Goal: Task Accomplishment & Management: Manage account settings

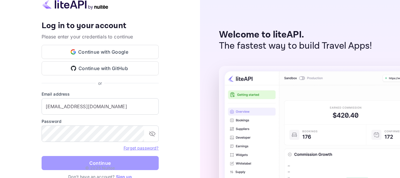
click at [105, 163] on button "Continue" at bounding box center [100, 163] width 117 height 14
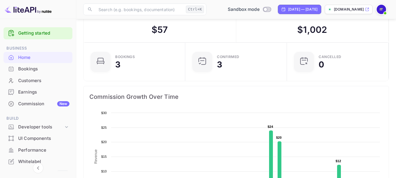
scroll to position [17, 0]
click at [29, 81] on div "Customers" at bounding box center [43, 80] width 51 height 7
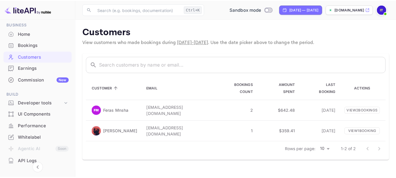
scroll to position [38, 0]
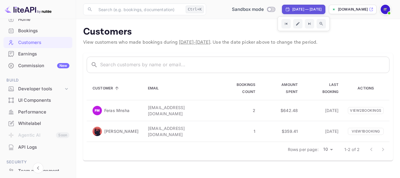
click at [292, 10] on div "[DATE] — [DATE]" at bounding box center [306, 9] width 29 height 5
select select "7"
select select "2025"
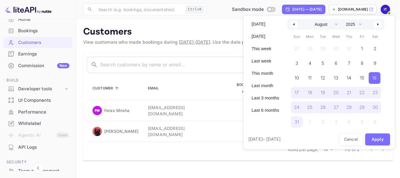
click at [219, 34] on div at bounding box center [200, 89] width 400 height 178
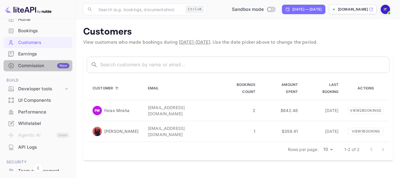
click at [41, 66] on div "Commission New" at bounding box center [43, 65] width 51 height 7
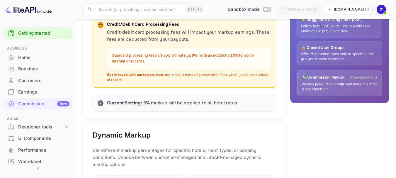
scroll to position [179, 0]
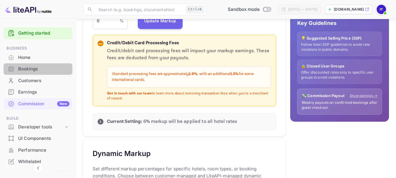
click at [44, 69] on div "Bookings" at bounding box center [43, 69] width 51 height 7
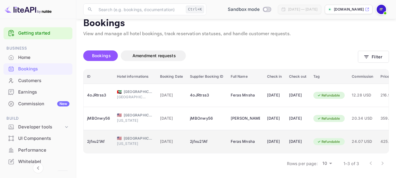
scroll to position [13, 0]
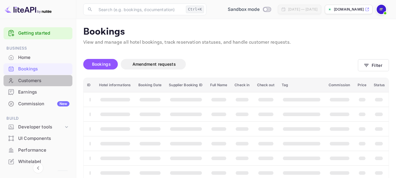
click at [40, 80] on div "Customers" at bounding box center [43, 80] width 51 height 7
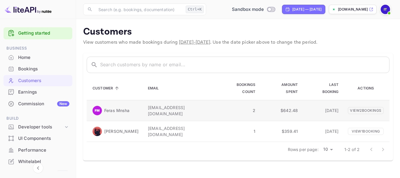
click at [128, 107] on p "Feras Mnsha" at bounding box center [116, 110] width 25 height 6
click at [358, 107] on p "View 2 booking s" at bounding box center [366, 110] width 36 height 7
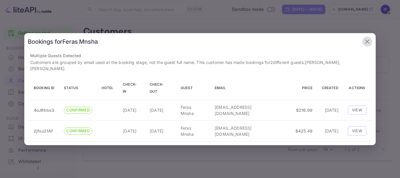
click at [366, 45] on icon "button" at bounding box center [367, 41] width 7 height 7
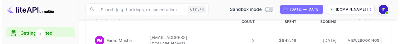
scroll to position [70, 0]
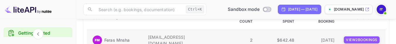
click at [370, 36] on p "View 2 booking s" at bounding box center [361, 39] width 36 height 7
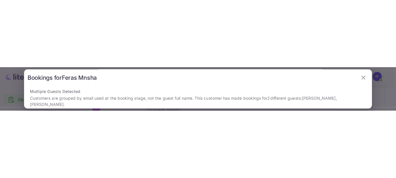
scroll to position [0, 0]
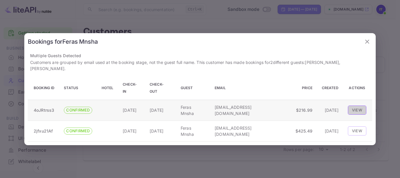
click at [351, 106] on button "View" at bounding box center [357, 109] width 18 height 9
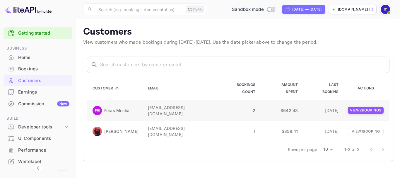
click at [357, 107] on p "View 2 booking s" at bounding box center [366, 110] width 36 height 7
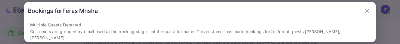
click at [364, 11] on icon "button" at bounding box center [367, 10] width 7 height 7
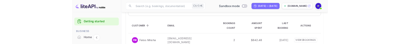
scroll to position [61, 0]
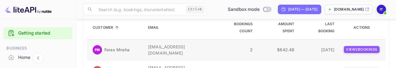
click at [355, 46] on p "View 2 booking s" at bounding box center [361, 49] width 36 height 7
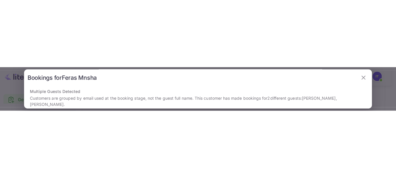
scroll to position [0, 0]
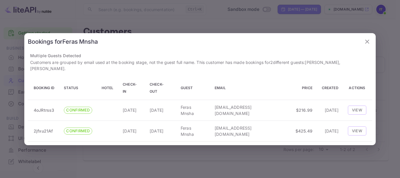
click at [368, 45] on icon "button" at bounding box center [367, 41] width 7 height 7
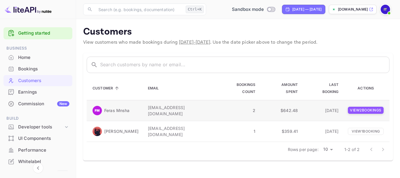
click at [355, 107] on p "View 2 booking s" at bounding box center [366, 110] width 36 height 7
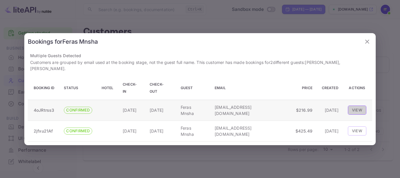
click at [353, 106] on button "View" at bounding box center [357, 109] width 18 height 9
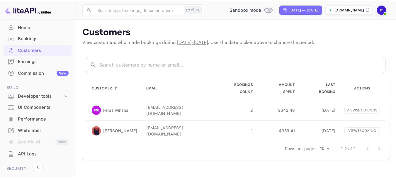
scroll to position [32, 0]
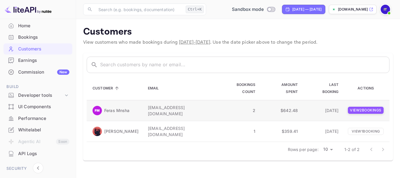
click at [367, 107] on p "View 2 booking s" at bounding box center [366, 110] width 36 height 7
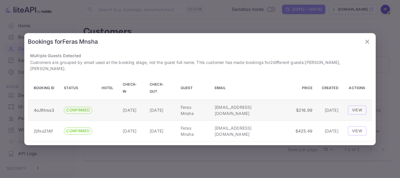
click at [145, 104] on td "Nov 21, 2025" at bounding box center [131, 110] width 27 height 21
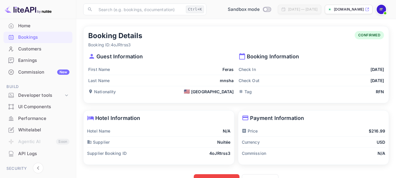
click at [226, 68] on p "Feras" at bounding box center [227, 69] width 11 height 6
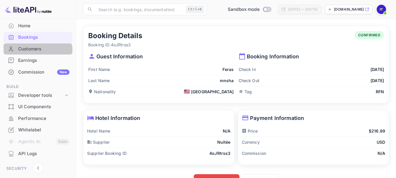
click at [33, 52] on div "Customers" at bounding box center [38, 48] width 69 height 11
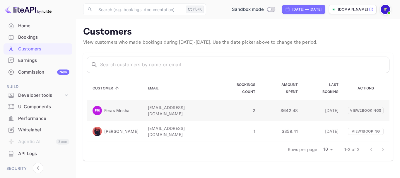
click at [99, 106] on img at bounding box center [97, 110] width 9 height 9
click at [365, 107] on p "View 2 booking s" at bounding box center [366, 110] width 36 height 7
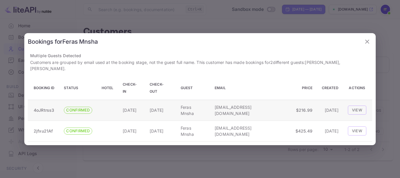
click at [82, 107] on span "CONFIRMED" at bounding box center [78, 110] width 28 height 6
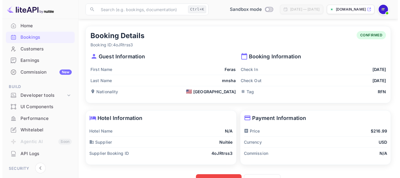
scroll to position [15, 0]
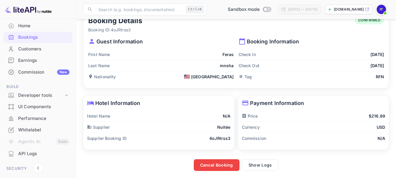
click at [265, 39] on p "Booking Information" at bounding box center [311, 41] width 146 height 8
click at [278, 104] on p "Payment Information" at bounding box center [313, 103] width 143 height 8
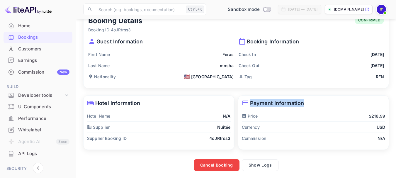
click at [278, 104] on p "Payment Information" at bounding box center [313, 103] width 143 height 8
click at [273, 120] on div "Price $216.99" at bounding box center [313, 115] width 143 height 11
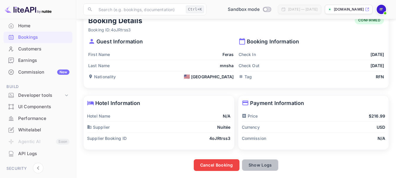
click at [254, 168] on button "Show Logs" at bounding box center [260, 165] width 37 height 12
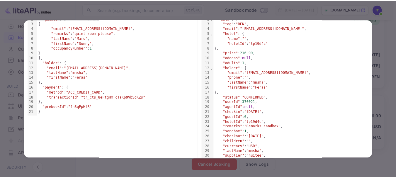
scroll to position [0, 0]
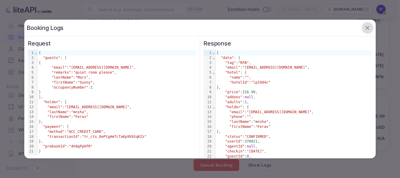
click at [364, 27] on icon "button" at bounding box center [367, 27] width 7 height 7
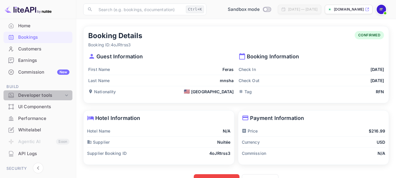
click at [49, 95] on div "Developer tools" at bounding box center [40, 95] width 45 height 7
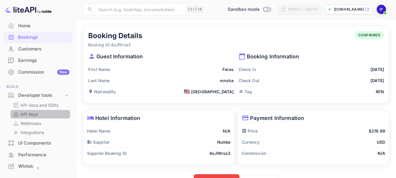
click at [41, 116] on link "API Keys" at bounding box center [40, 114] width 55 height 6
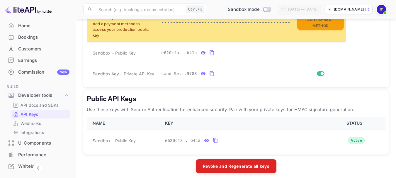
scroll to position [191, 0]
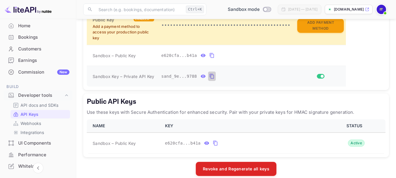
click at [209, 75] on icon "private api keys table" at bounding box center [211, 76] width 4 height 5
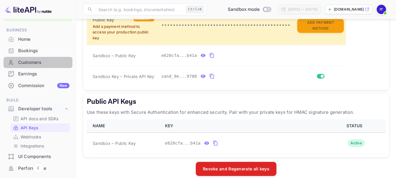
click at [38, 62] on div "Customers" at bounding box center [43, 62] width 51 height 7
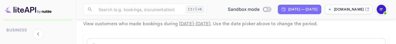
scroll to position [19, 0]
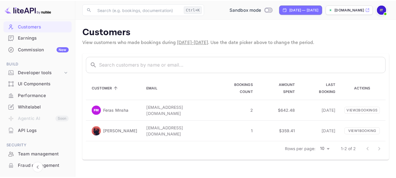
scroll to position [54, 0]
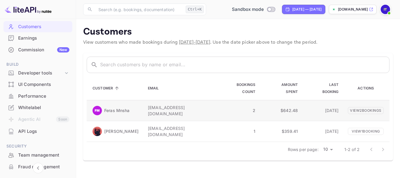
click at [114, 44] on p "Feras Mnsha" at bounding box center [116, 110] width 25 height 6
click at [352, 44] on p "View 2 booking s" at bounding box center [366, 110] width 36 height 7
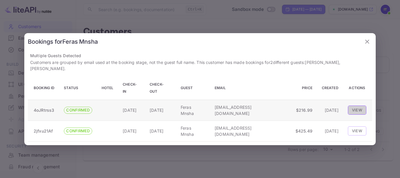
click at [356, 44] on button "View" at bounding box center [357, 109] width 18 height 9
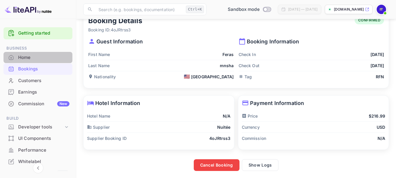
click at [40, 44] on div "Home" at bounding box center [43, 57] width 51 height 7
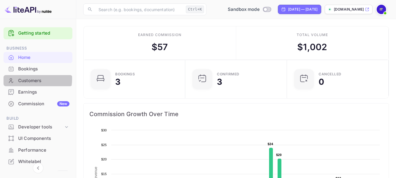
click at [25, 44] on div "Customers" at bounding box center [43, 80] width 51 height 7
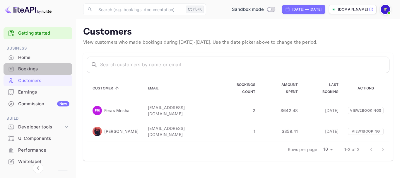
click at [55, 44] on div "Bookings" at bounding box center [43, 69] width 51 height 7
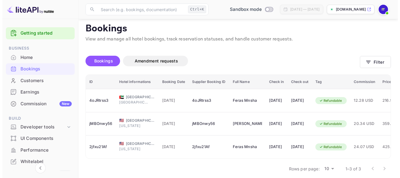
scroll to position [13, 0]
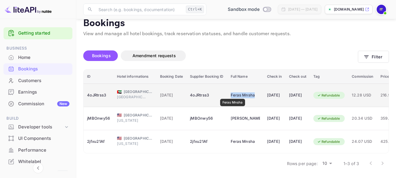
drag, startPoint x: 257, startPoint y: 91, endPoint x: 232, endPoint y: 90, distance: 25.2
click at [232, 44] on div "Feras Mnsha" at bounding box center [244, 94] width 29 height 9
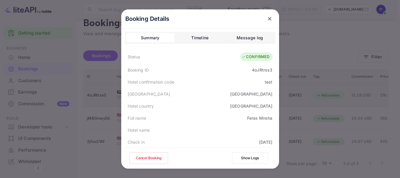
copy div "Feras Mnsha"
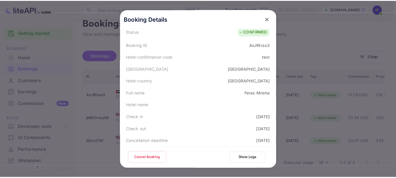
scroll to position [25, 0]
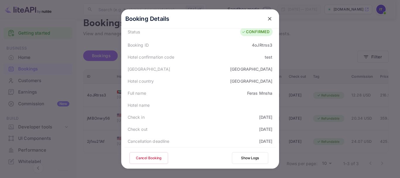
click at [75, 44] on div at bounding box center [200, 89] width 400 height 178
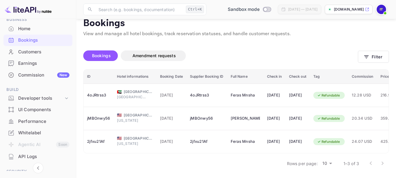
scroll to position [29, 0]
click at [47, 44] on div "Developer tools" at bounding box center [40, 98] width 45 height 7
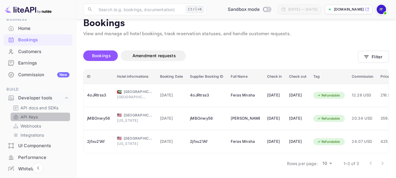
click at [42, 44] on link "API Keys" at bounding box center [40, 117] width 55 height 6
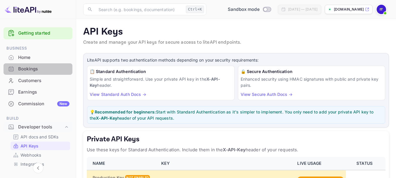
click at [40, 44] on div "Bookings" at bounding box center [43, 69] width 51 height 7
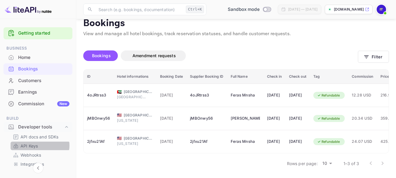
click at [39, 44] on link "API Keys" at bounding box center [40, 146] width 55 height 6
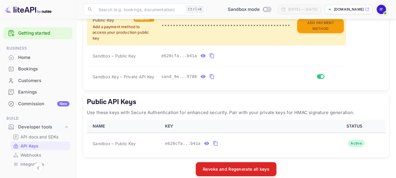
scroll to position [191, 0]
click at [209, 44] on icon "private api keys table" at bounding box center [211, 55] width 5 height 7
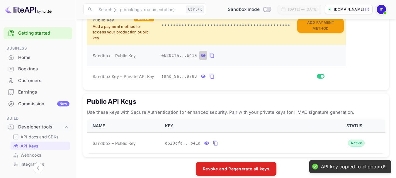
click at [200, 44] on icon "private api keys table" at bounding box center [202, 55] width 5 height 7
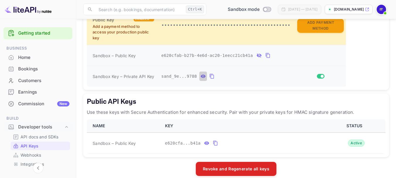
click at [200, 44] on icon "private api keys table" at bounding box center [202, 76] width 5 height 7
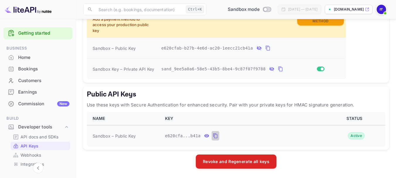
click at [216, 44] on button "public api keys table" at bounding box center [215, 135] width 8 height 9
click at [267, 44] on th "KEY" at bounding box center [243, 118] width 164 height 13
click at [204, 44] on icon "public api keys table" at bounding box center [206, 135] width 5 height 7
click at [269, 44] on icon "public api keys table" at bounding box center [271, 135] width 5 height 7
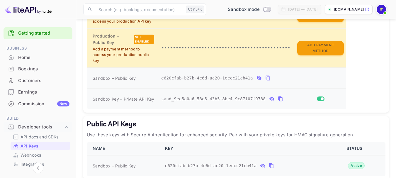
scroll to position [165, 0]
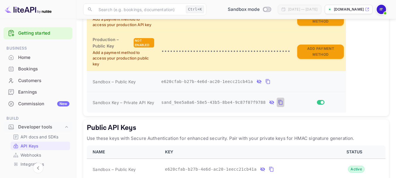
click at [278, 44] on icon "private api keys table" at bounding box center [280, 102] width 5 height 7
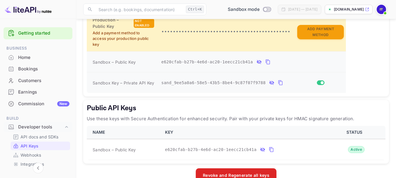
scroll to position [186, 0]
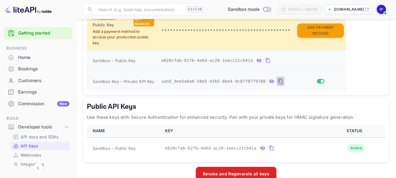
click at [278, 44] on icon "private api keys table" at bounding box center [280, 81] width 5 height 7
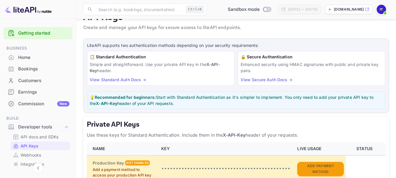
scroll to position [14, 0]
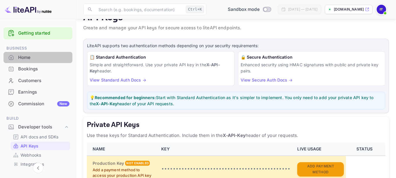
click at [47, 44] on div "Home" at bounding box center [38, 57] width 69 height 11
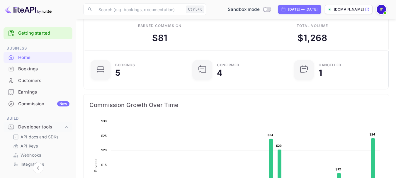
scroll to position [1, 0]
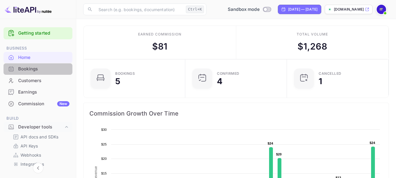
click at [44, 44] on div "Bookings" at bounding box center [43, 69] width 51 height 7
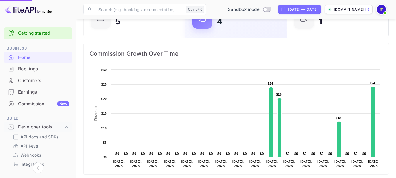
scroll to position [61, 0]
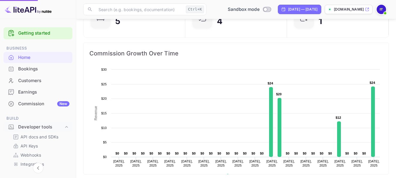
click at [19, 44] on div "Bookings" at bounding box center [43, 69] width 51 height 7
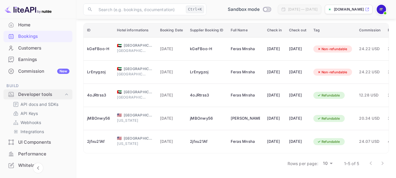
scroll to position [33, 0]
click at [33, 44] on p "API Keys" at bounding box center [28, 113] width 17 height 6
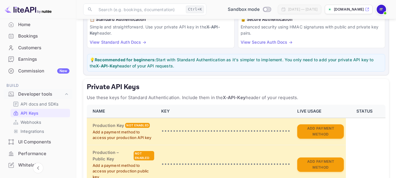
scroll to position [52, 0]
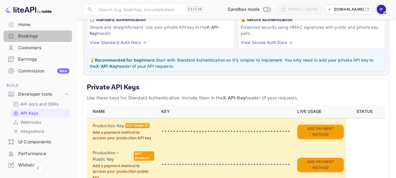
click at [28, 34] on div "Bookings" at bounding box center [43, 36] width 51 height 7
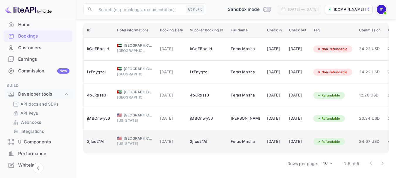
scroll to position [0, 29]
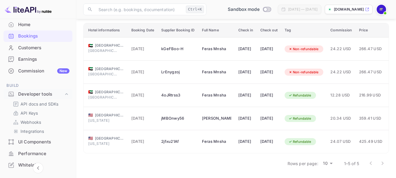
click at [382, 44] on div at bounding box center [376, 163] width 23 height 12
click at [366, 44] on div at bounding box center [376, 163] width 23 height 12
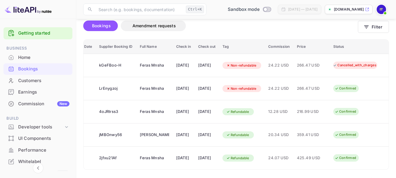
scroll to position [59, 0]
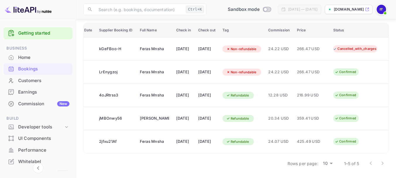
scroll to position [0, 108]
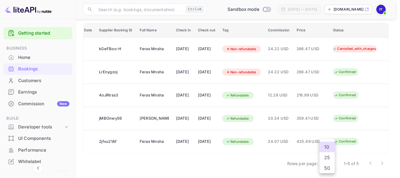
click at [330, 166] on body "Getting started Business Home Bookings Customers Earnings Commission New Build …" at bounding box center [200, 61] width 400 height 232
click at [326, 169] on li "50" at bounding box center [326, 168] width 15 height 11
